Goal: Navigation & Orientation: Go to known website

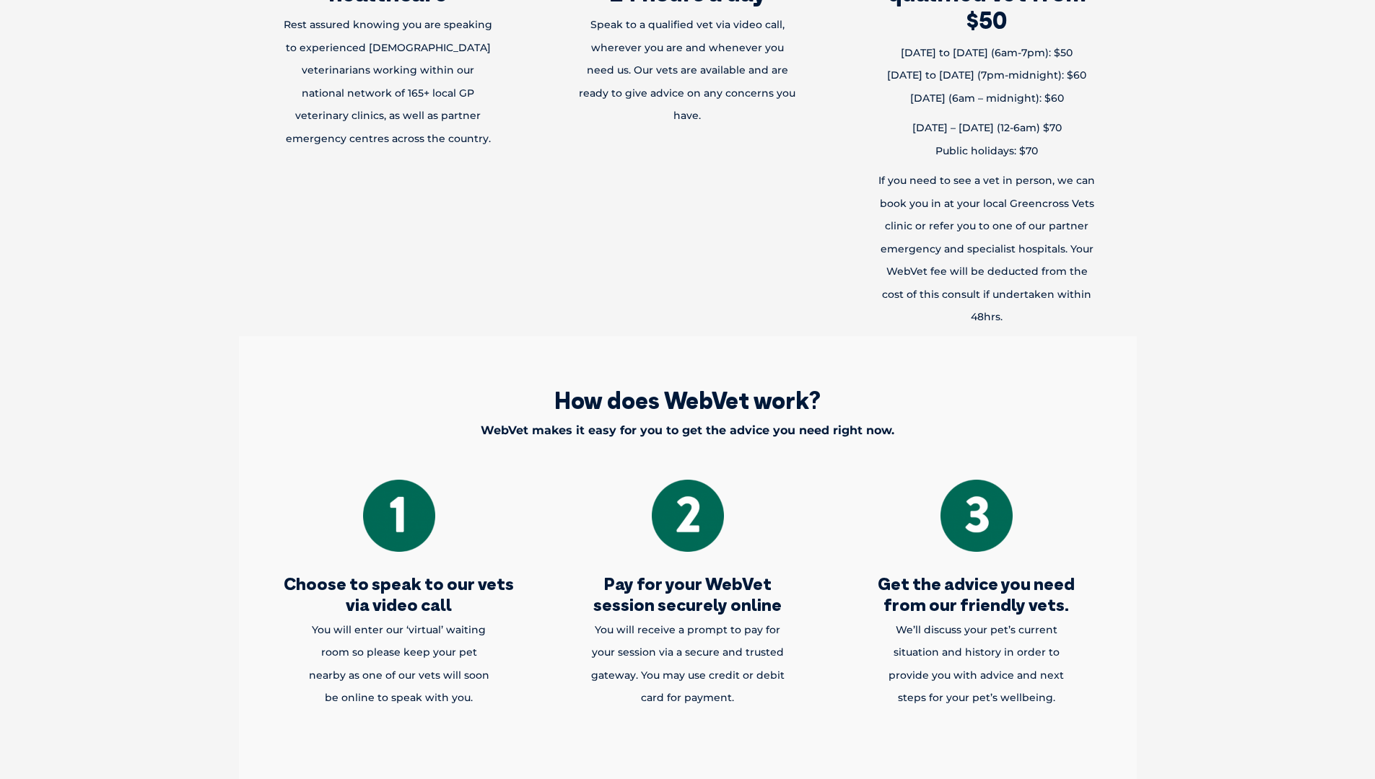
scroll to position [1364, 0]
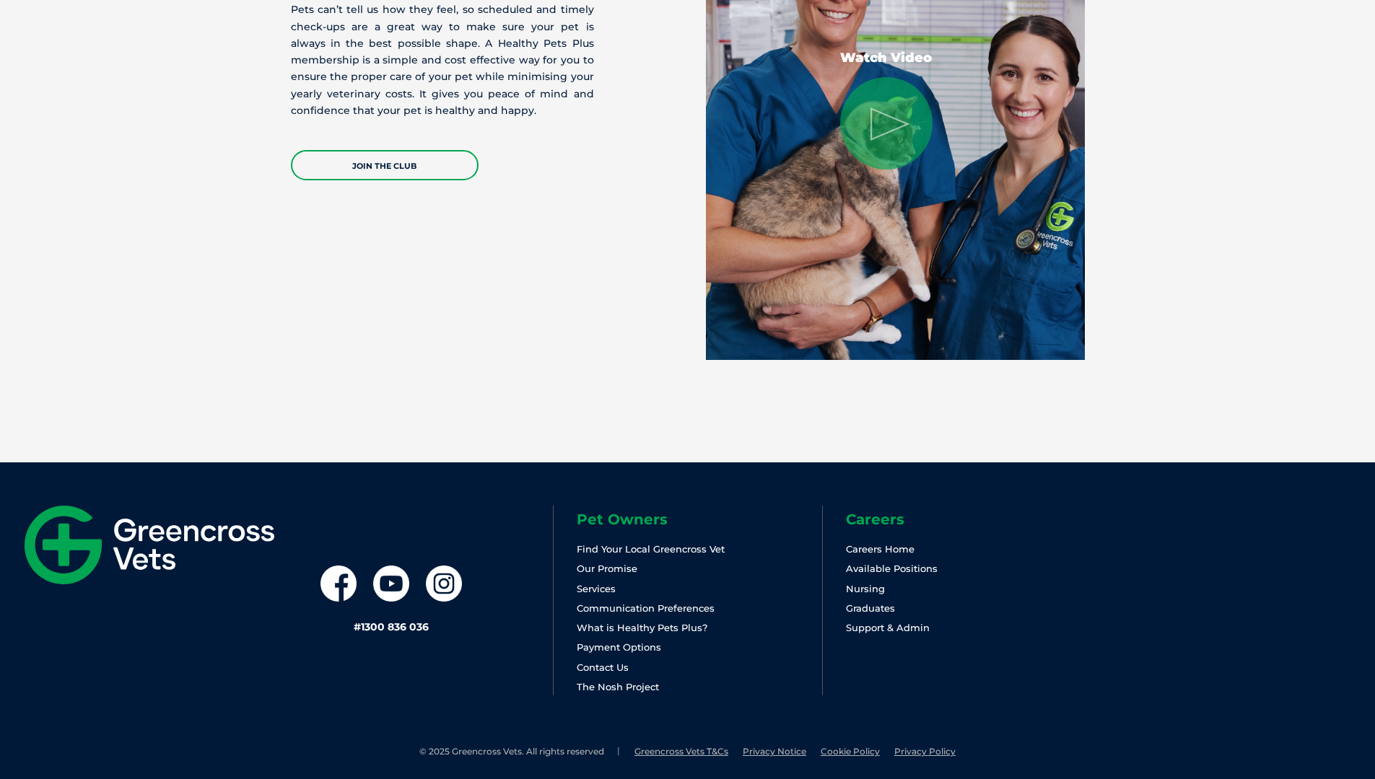
scroll to position [2937, 0]
